Goal: Task Accomplishment & Management: Use online tool/utility

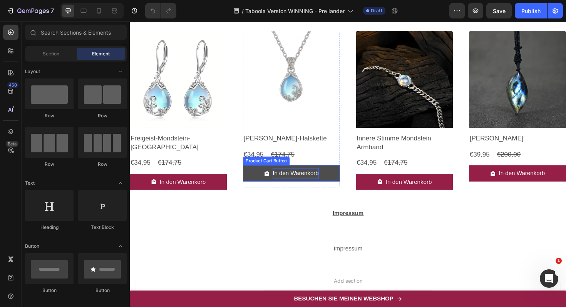
scroll to position [3024, 0]
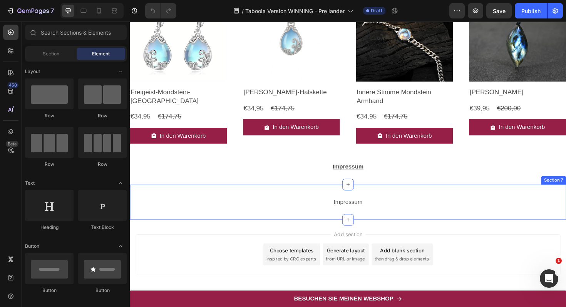
click at [332, 200] on div "Impressum Text Block Section 7" at bounding box center [361, 212] width 462 height 37
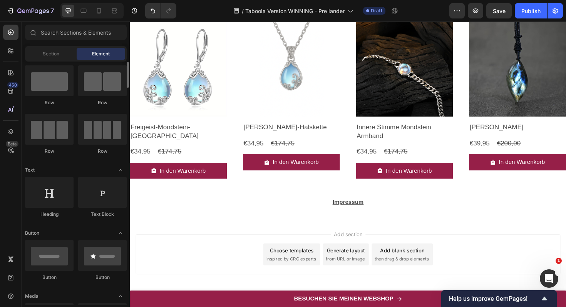
scroll to position [12, 0]
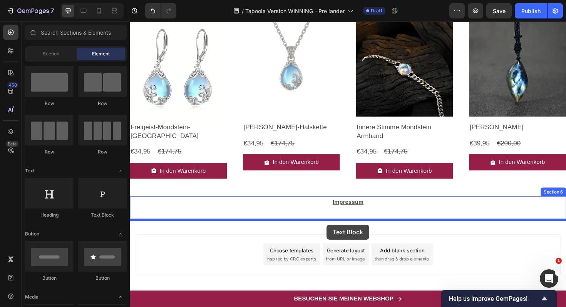
drag, startPoint x: 229, startPoint y: 222, endPoint x: 338, endPoint y: 235, distance: 109.0
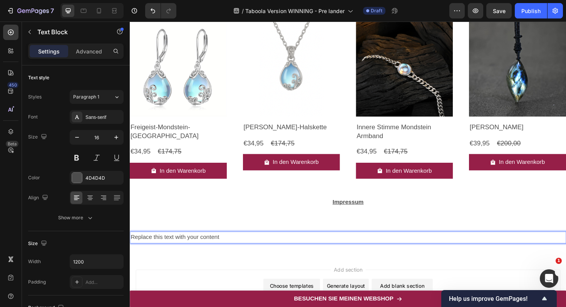
click at [197, 248] on div "Replace this text with your content" at bounding box center [361, 250] width 462 height 13
click at [197, 248] on p "Replace this text with your content" at bounding box center [360, 250] width 460 height 11
click at [169, 250] on p "Haftungsausschluss" at bounding box center [360, 250] width 460 height 11
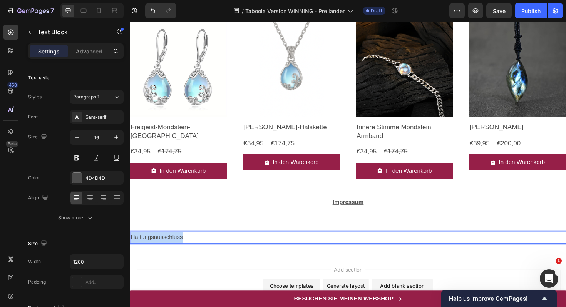
click at [169, 250] on p "Haftungsausschluss" at bounding box center [360, 250] width 460 height 11
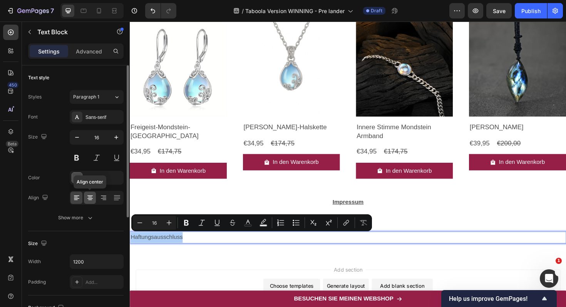
click at [89, 197] on icon at bounding box center [90, 198] width 8 height 8
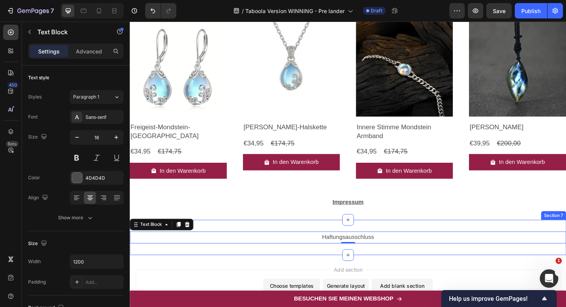
click at [335, 231] on div "Impressum Text Block Section 6" at bounding box center [361, 219] width 462 height 25
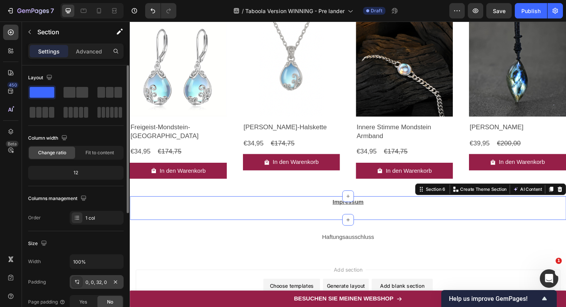
click at [90, 283] on div "0, 0, 32, 0" at bounding box center [96, 282] width 22 height 7
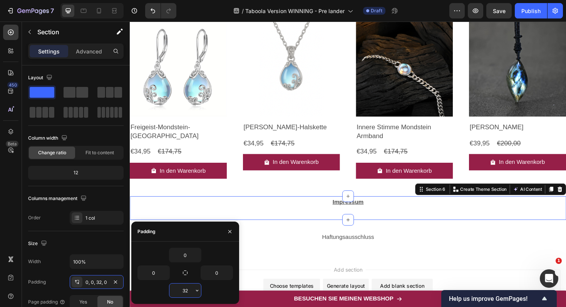
click at [184, 291] on input "32" at bounding box center [185, 291] width 32 height 14
type input "2"
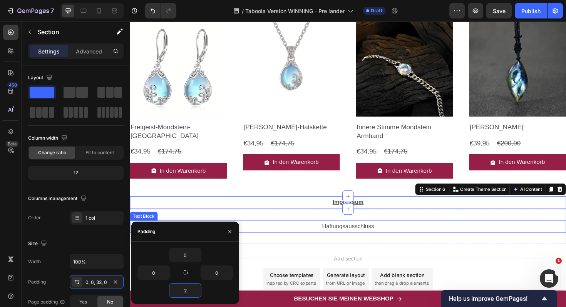
click at [366, 234] on p "Haftungsausschluss" at bounding box center [360, 238] width 460 height 11
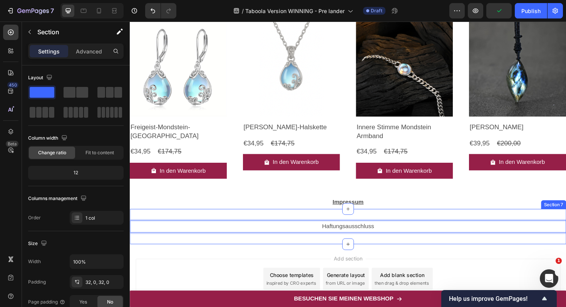
click at [313, 227] on div "Haftungsausschluss Text Block 0 Section 7" at bounding box center [361, 238] width 462 height 37
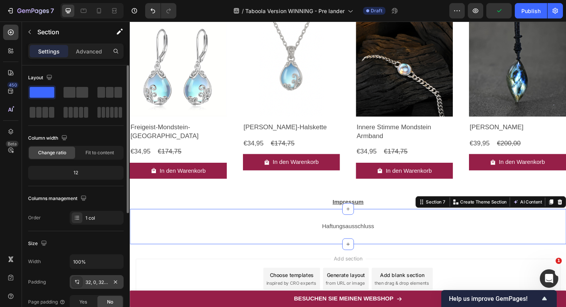
click at [97, 282] on div "32, 0, 32, 0" at bounding box center [96, 282] width 22 height 7
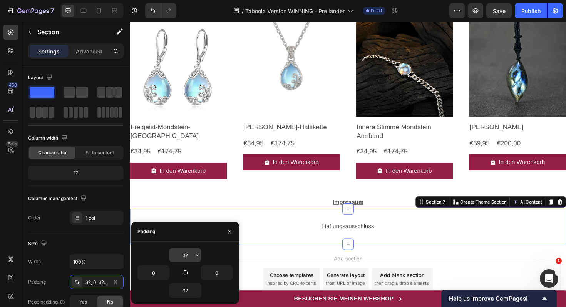
click at [184, 253] on input "32" at bounding box center [185, 255] width 32 height 14
click at [187, 251] on input "32" at bounding box center [185, 255] width 32 height 14
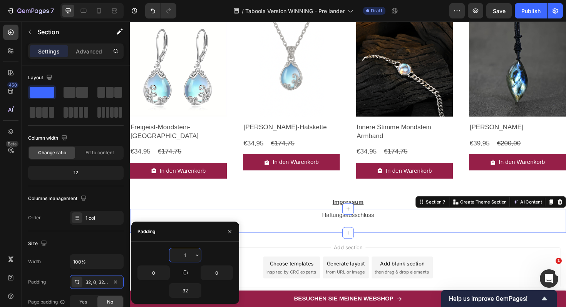
type input "10"
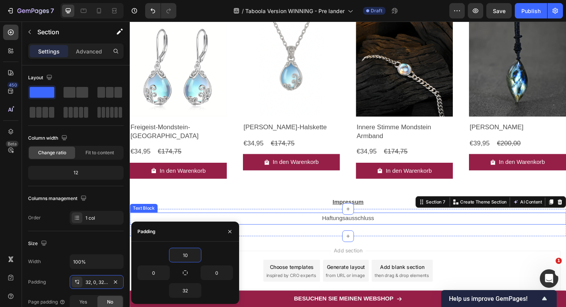
click at [373, 232] on p "Haftungsausschluss" at bounding box center [360, 230] width 460 height 11
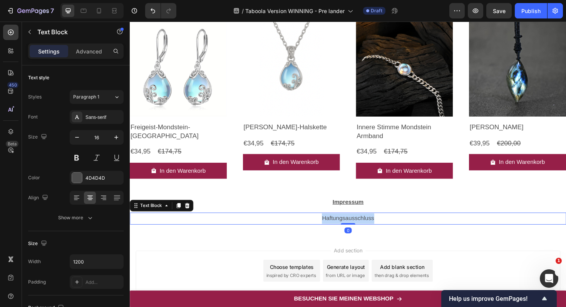
click at [373, 232] on p "Haftungsausschluss" at bounding box center [360, 230] width 460 height 11
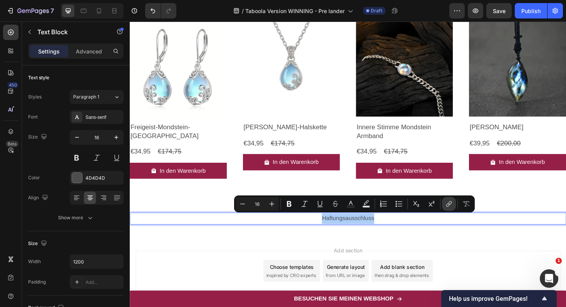
click at [447, 206] on icon "Editor contextual toolbar" at bounding box center [449, 204] width 8 height 8
click at [370, 230] on p "Haftungsausschluss" at bounding box center [360, 230] width 460 height 11
click at [449, 202] on icon "Editor contextual toolbar" at bounding box center [449, 203] width 3 height 4
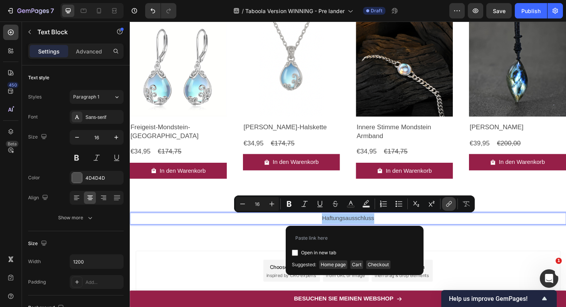
type input "[URL][DOMAIN_NAME]"
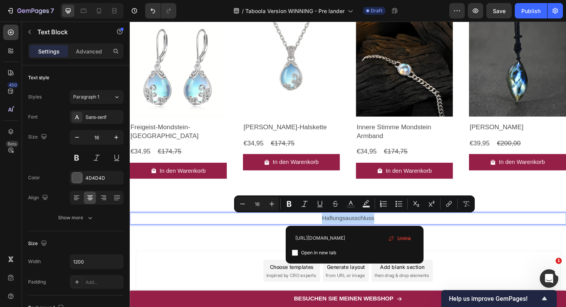
click at [487, 252] on div "Add section Choose templates inspired by CRO experts Generate layout from URL o…" at bounding box center [361, 287] width 462 height 76
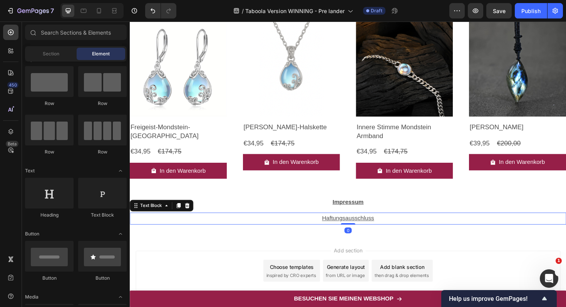
click at [376, 231] on u "Haftungsausschluss" at bounding box center [360, 230] width 55 height 7
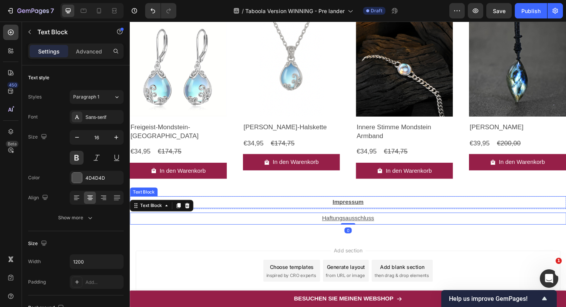
click at [366, 215] on u "Impressum" at bounding box center [360, 212] width 33 height 7
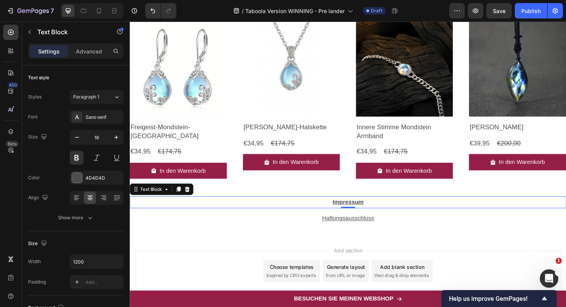
click at [360, 210] on u "Impressum" at bounding box center [360, 212] width 33 height 7
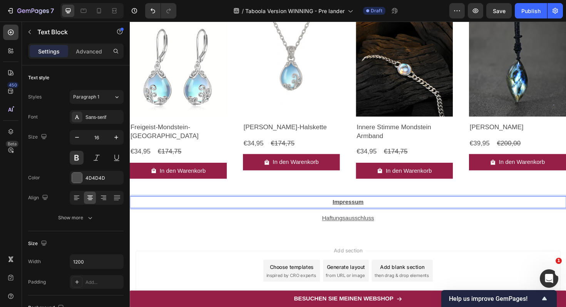
click at [360, 210] on u "Impressum" at bounding box center [360, 212] width 33 height 7
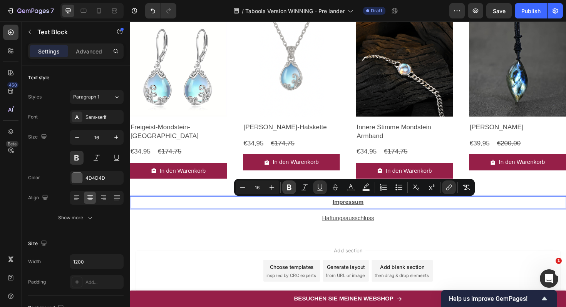
click at [289, 191] on icon "Editor contextual toolbar" at bounding box center [289, 188] width 8 height 8
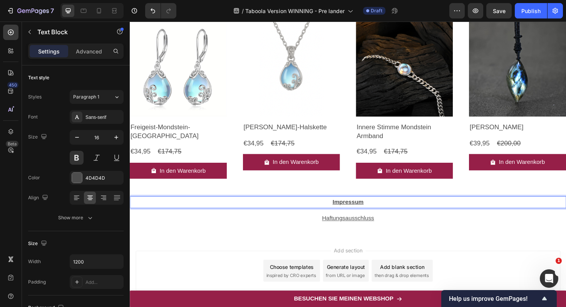
click at [356, 214] on u "Impressum" at bounding box center [360, 212] width 33 height 7
click at [341, 213] on p "Impressum" at bounding box center [360, 212] width 460 height 11
click at [355, 213] on u "Impressum" at bounding box center [360, 212] width 33 height 7
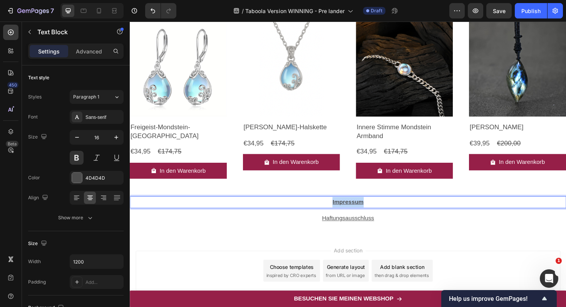
click at [355, 213] on u "Impressum" at bounding box center [360, 212] width 33 height 7
click at [386, 213] on p "Impressum" at bounding box center [360, 212] width 460 height 11
click at [406, 241] on div "Haftungsausschluss Text Block Section 7" at bounding box center [361, 234] width 462 height 29
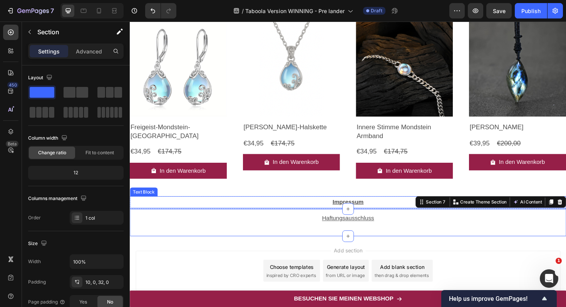
click at [376, 217] on p "Impressum ⁠⁠⁠⁠⁠⁠⁠" at bounding box center [360, 212] width 460 height 11
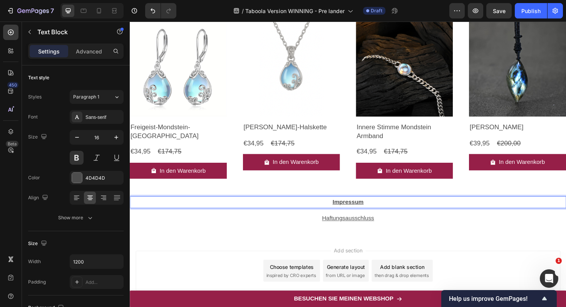
click at [370, 212] on u "Impressum" at bounding box center [360, 212] width 33 height 7
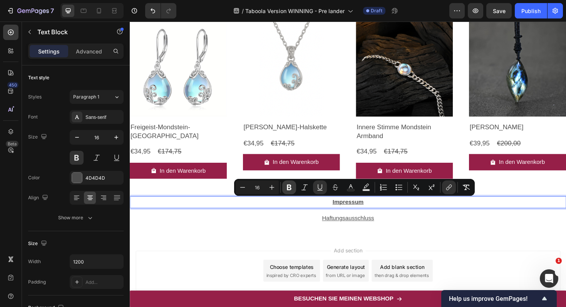
click at [292, 189] on icon "Editor contextual toolbar" at bounding box center [289, 188] width 8 height 8
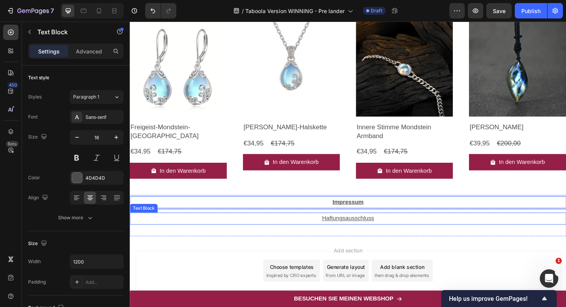
click at [369, 229] on u "Haftungsausschluss" at bounding box center [360, 230] width 55 height 7
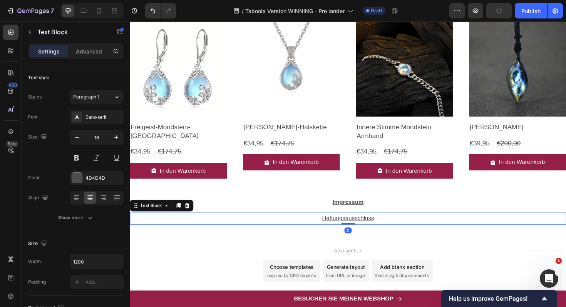
click at [308, 250] on div "Add section Choose templates inspired by CRO experts Generate layout from URL o…" at bounding box center [361, 287] width 462 height 76
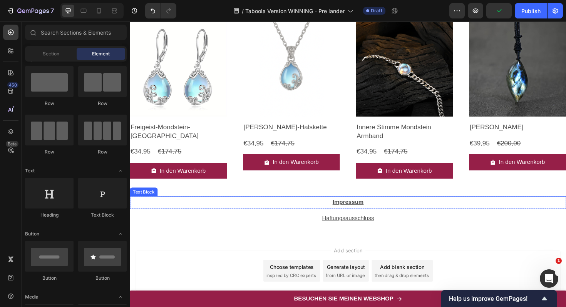
click at [313, 209] on p "Impressum" at bounding box center [360, 212] width 460 height 11
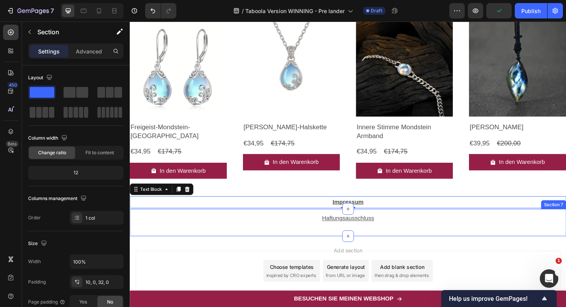
click at [317, 222] on div "Haftungsausschluss Text Block Section 7" at bounding box center [361, 234] width 462 height 29
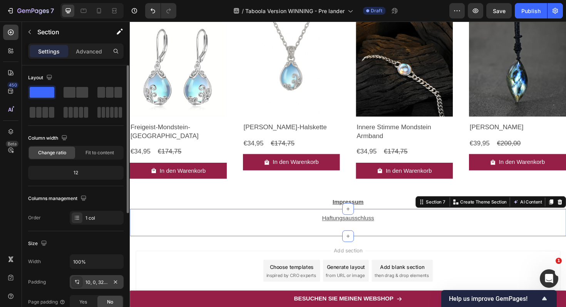
click at [98, 283] on div "10, 0, 32, 0" at bounding box center [96, 282] width 22 height 7
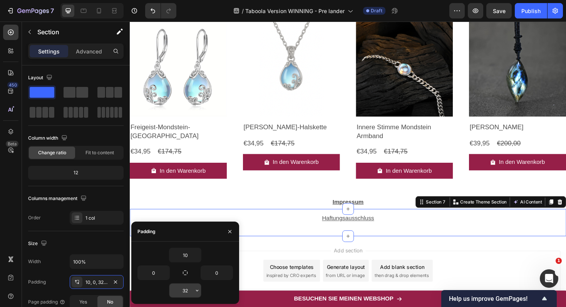
click at [186, 291] on input "32" at bounding box center [185, 291] width 32 height 14
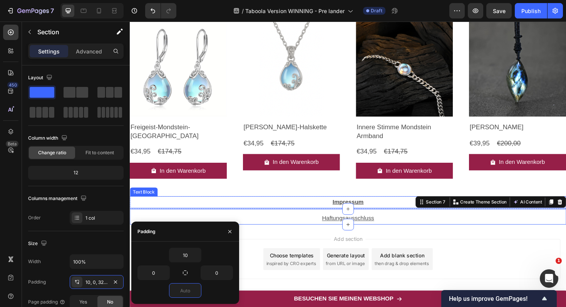
click at [374, 214] on u "Impressum" at bounding box center [360, 212] width 33 height 7
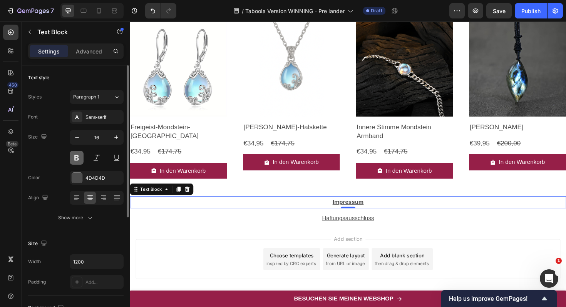
click at [80, 158] on button at bounding box center [77, 158] width 14 height 14
click at [406, 234] on p "Haftungsausschluss" at bounding box center [360, 230] width 460 height 11
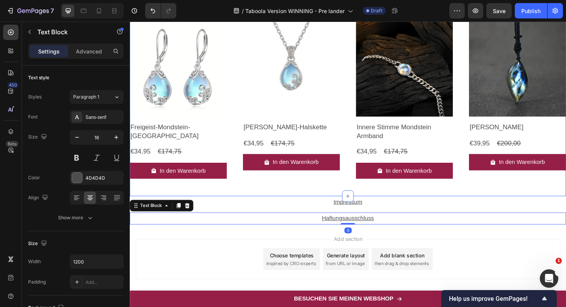
scroll to position [2985, 0]
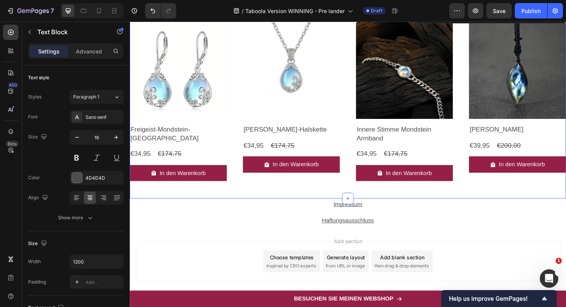
click at [419, 204] on div "Product Images Freigeist-Mondstein-Ohrringe Product Title €34,95 Product Price …" at bounding box center [361, 109] width 462 height 199
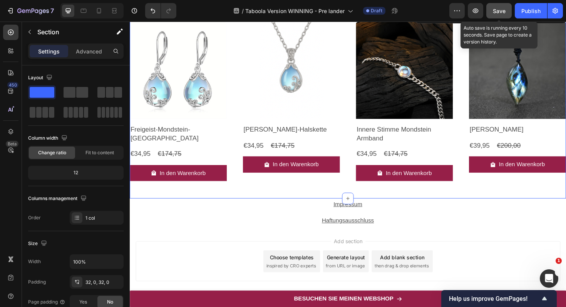
click at [500, 13] on span "Save" at bounding box center [499, 11] width 13 height 7
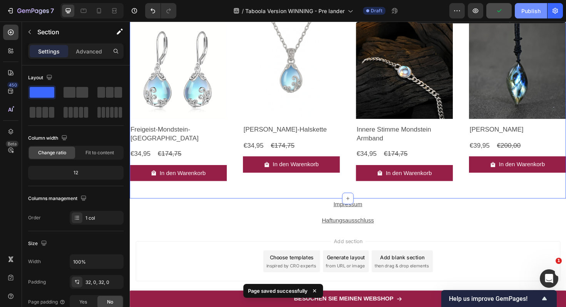
click at [526, 10] on div "Publish" at bounding box center [530, 11] width 19 height 8
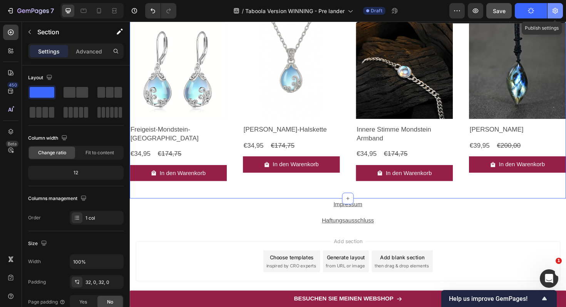
click at [557, 9] on icon "button" at bounding box center [554, 11] width 5 height 6
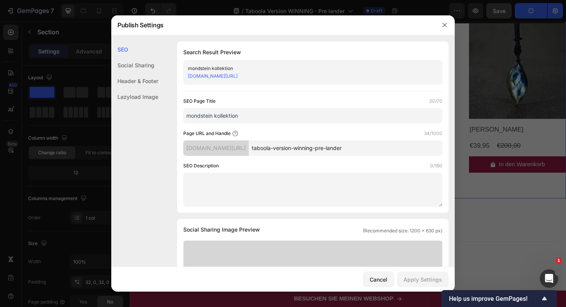
drag, startPoint x: 376, startPoint y: 151, endPoint x: 289, endPoint y: 150, distance: 87.0
click at [289, 150] on input "taboola-version-winning-pre-lander" at bounding box center [346, 147] width 194 height 15
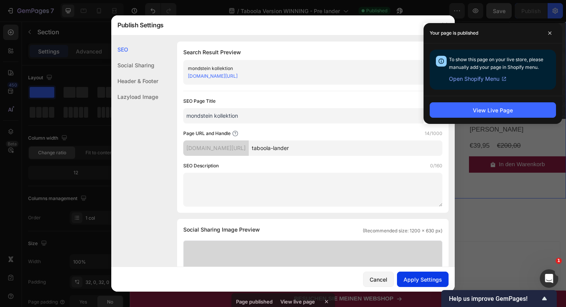
type input "taboola-lander"
click at [417, 278] on div "Apply Settings" at bounding box center [422, 280] width 38 height 8
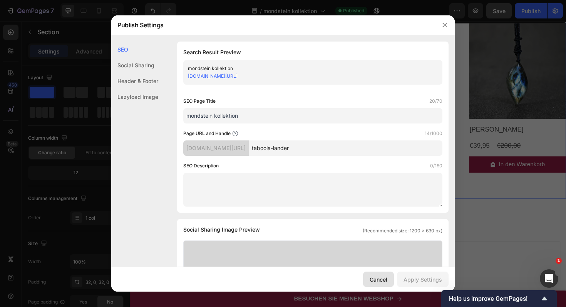
click at [381, 282] on div "Cancel" at bounding box center [379, 280] width 18 height 8
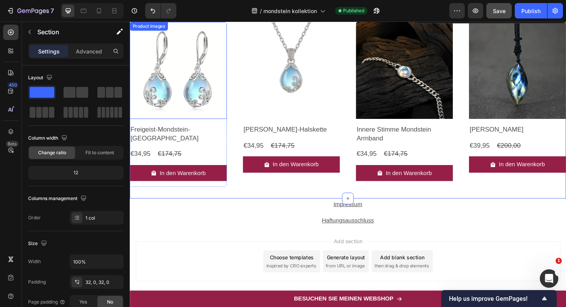
click at [232, 89] on img at bounding box center [181, 73] width 103 height 103
